Goal: Task Accomplishment & Management: Use online tool/utility

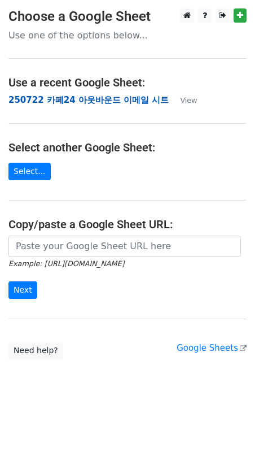
click at [125, 102] on strong "250722 카페24 아웃바운드 이메일 시트" at bounding box center [88, 100] width 160 height 10
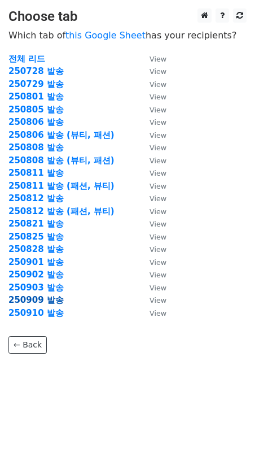
click at [53, 300] on strong "250909 발송" at bounding box center [35, 300] width 55 height 10
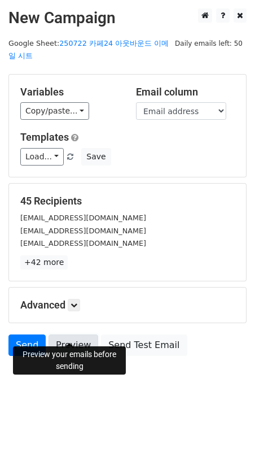
click at [69, 334] on link "Preview" at bounding box center [74, 344] width 50 height 21
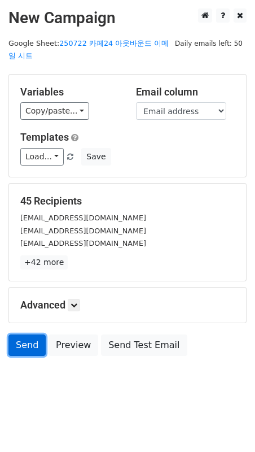
click at [32, 334] on link "Send" at bounding box center [26, 344] width 37 height 21
